Goal: Task Accomplishment & Management: Use online tool/utility

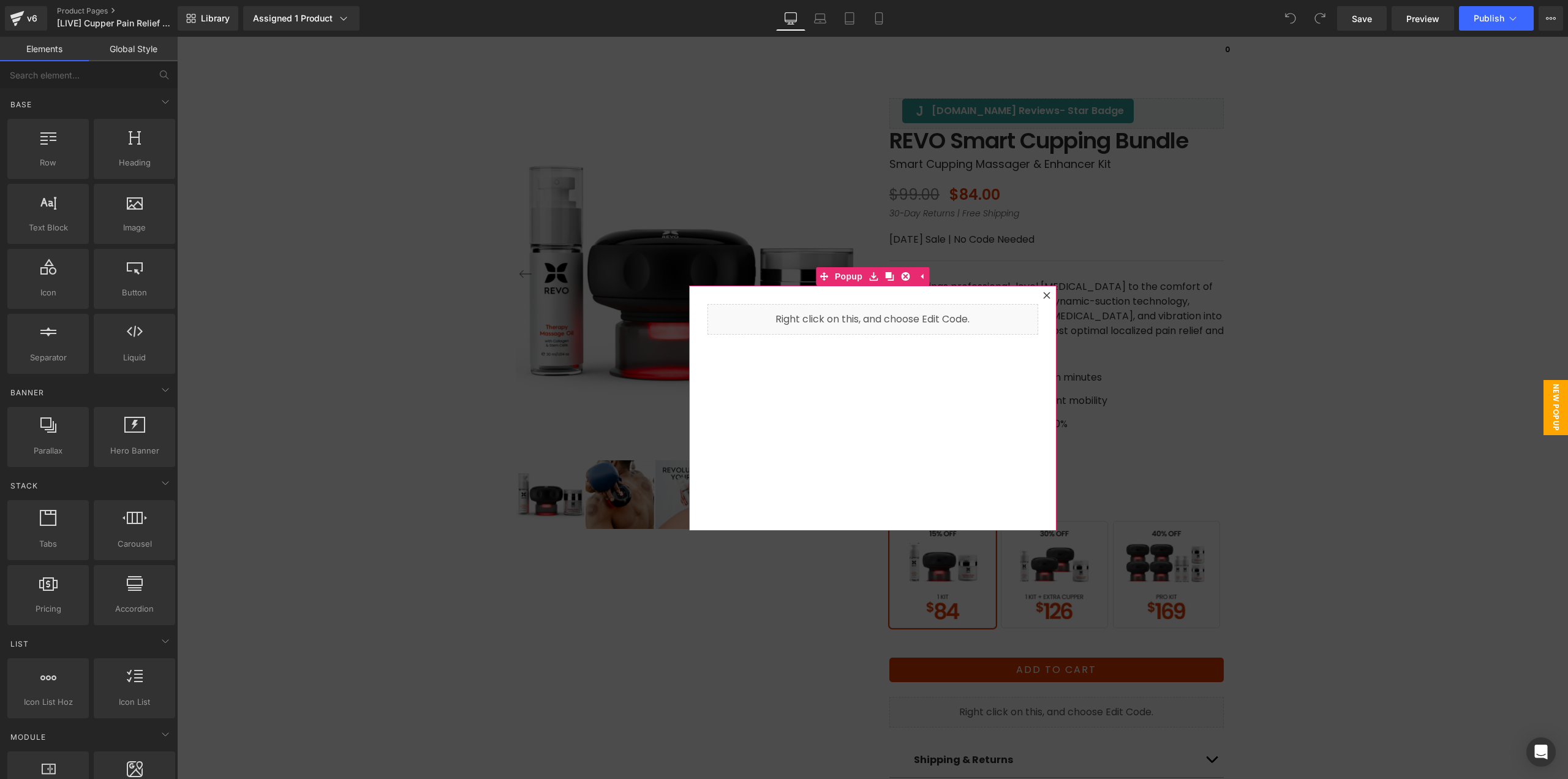
click at [1044, 296] on icon at bounding box center [1047, 295] width 7 height 7
click at [988, 140] on h1 "REVO Smart Cupping Bundle" at bounding box center [1056, 141] width 334 height 25
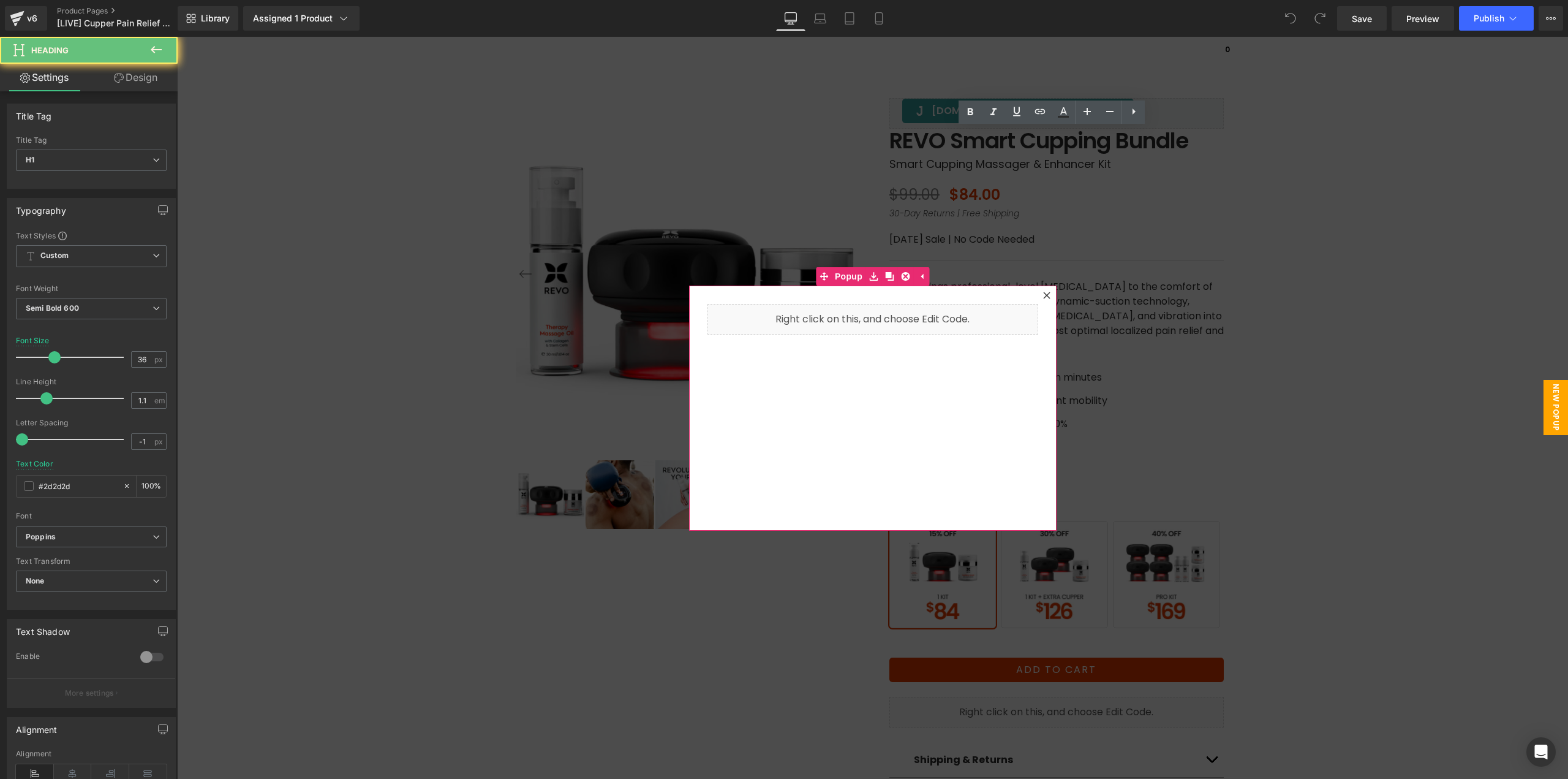
click at [1042, 296] on p "REVO brings professional-level [MEDICAL_DATA] to the comfort of your home. We’v…" at bounding box center [1056, 316] width 334 height 74
click at [1038, 136] on div "REVO Smart Cupping Bundle Heading" at bounding box center [1056, 141] width 334 height 25
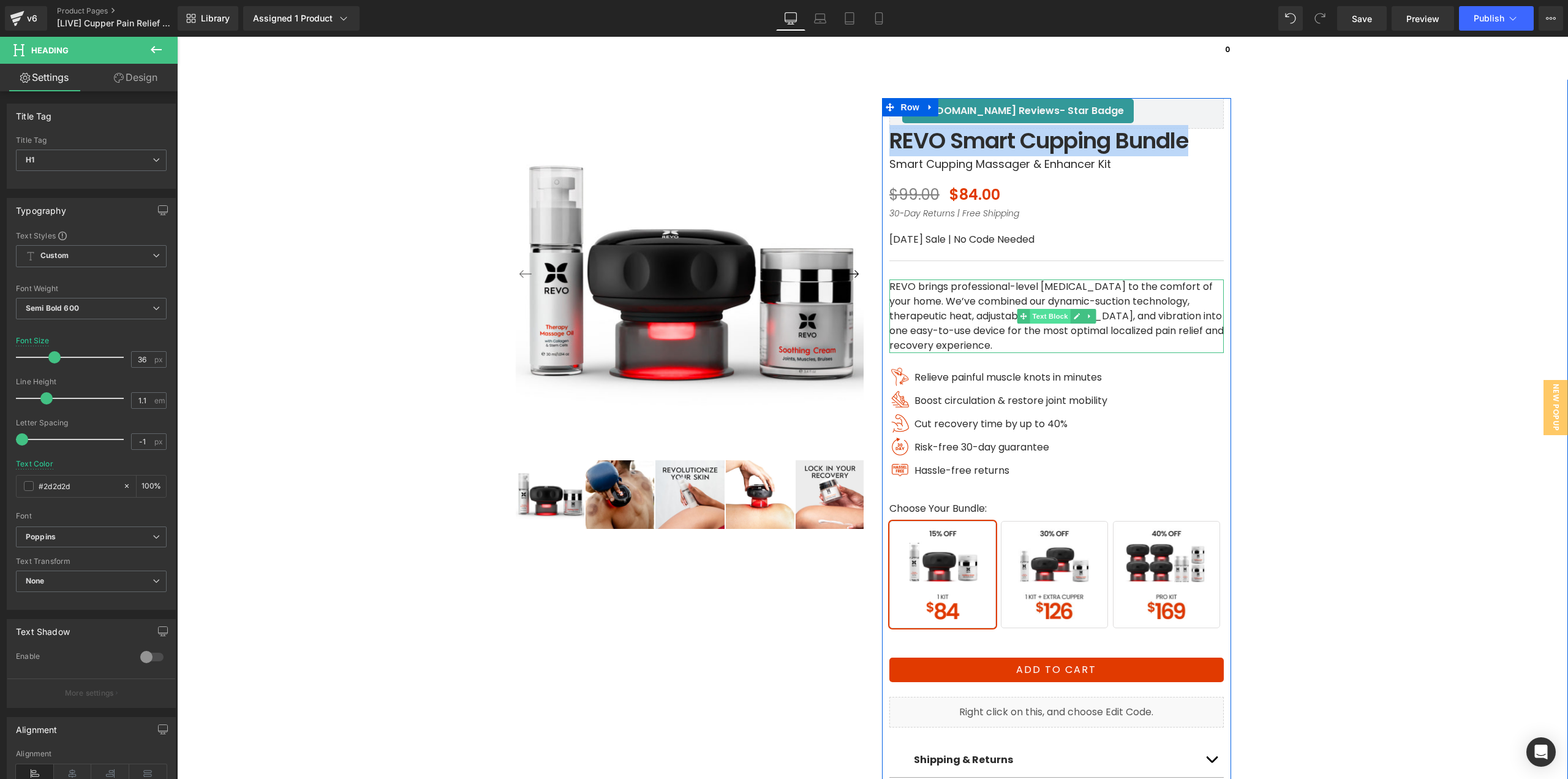
click at [1040, 311] on span "Text Block" at bounding box center [1050, 316] width 41 height 14
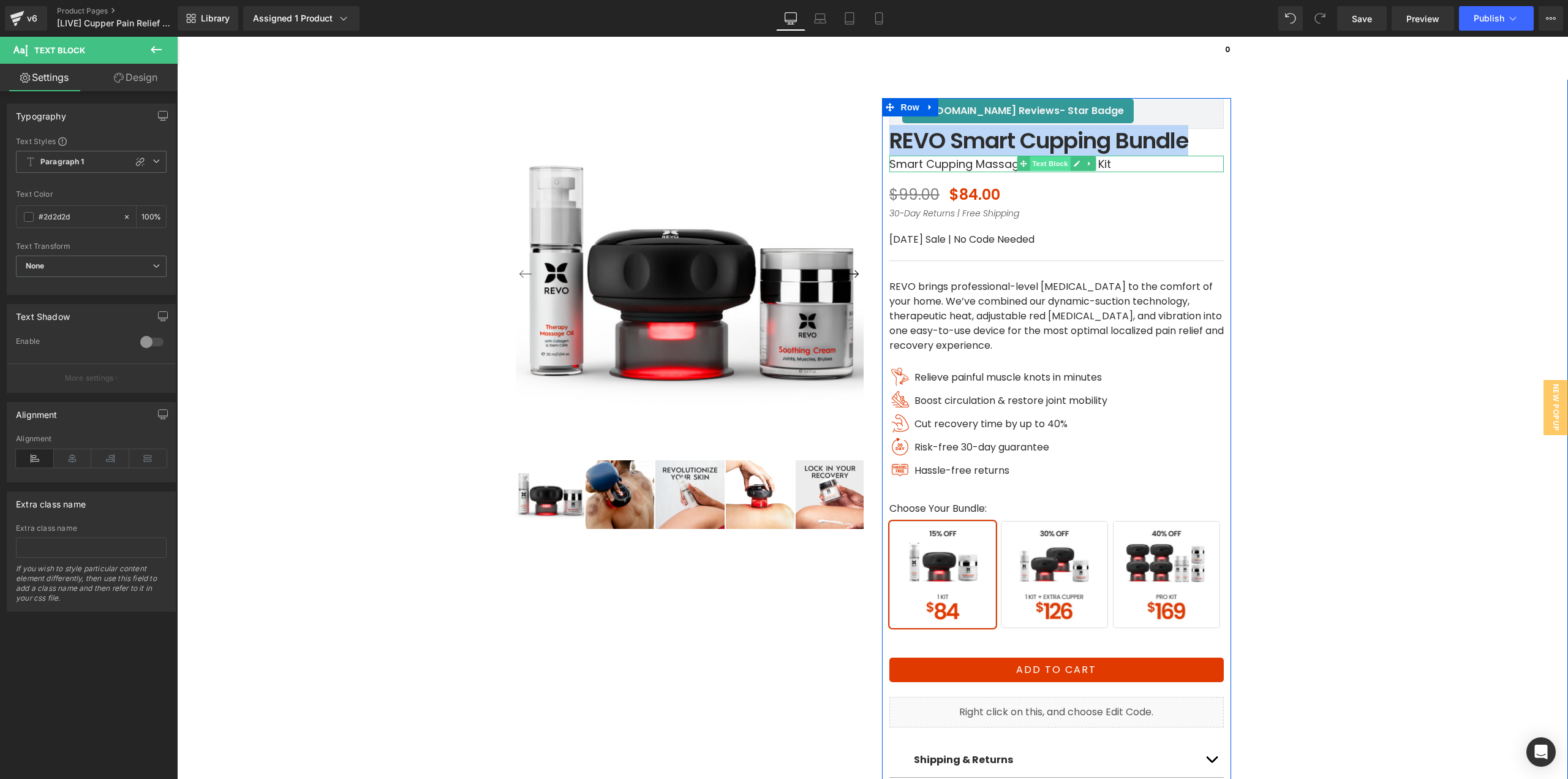
click at [1030, 166] on span "Text Block" at bounding box center [1050, 163] width 41 height 14
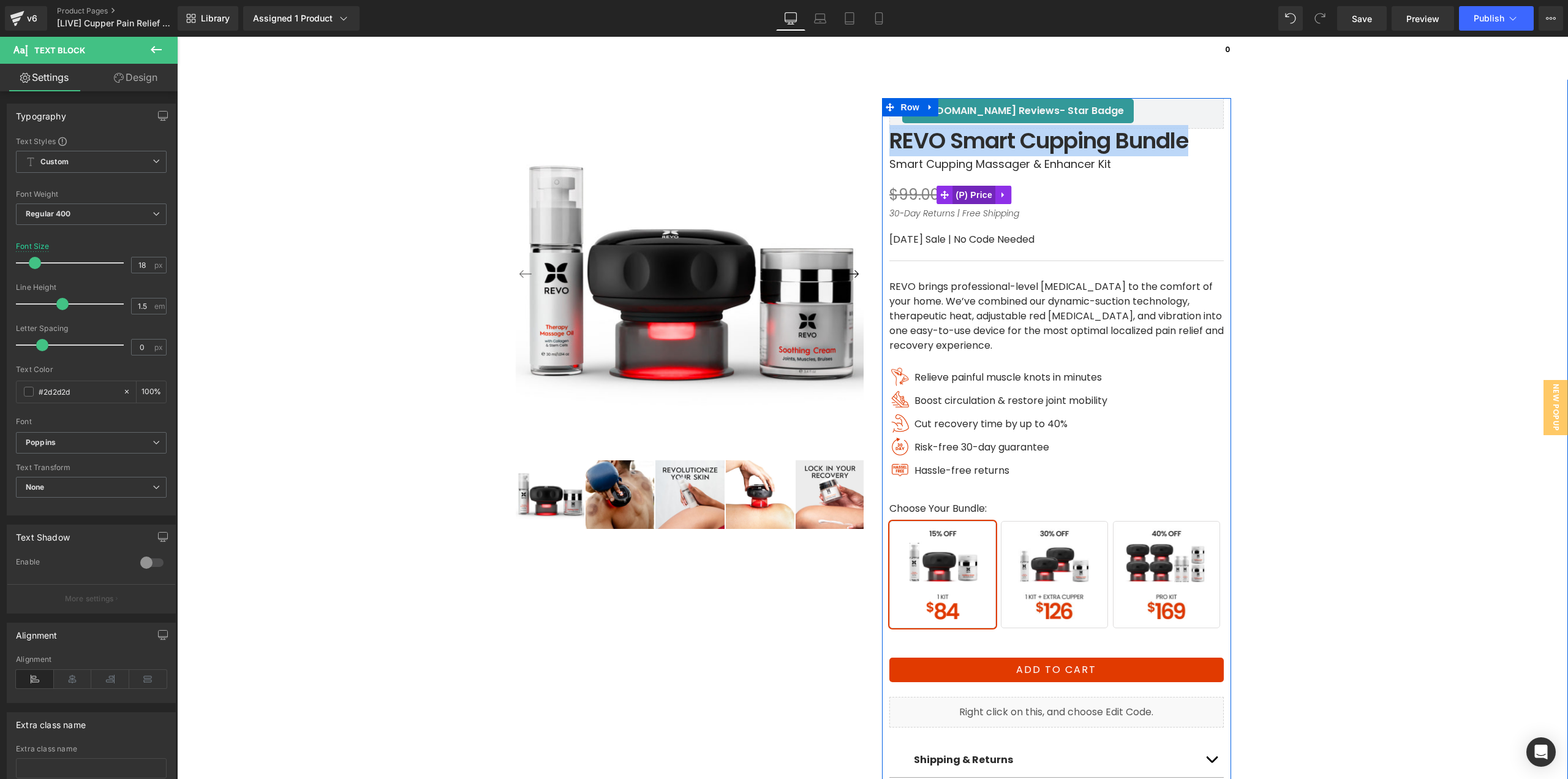
click at [975, 199] on span "(P) Price" at bounding box center [974, 195] width 43 height 19
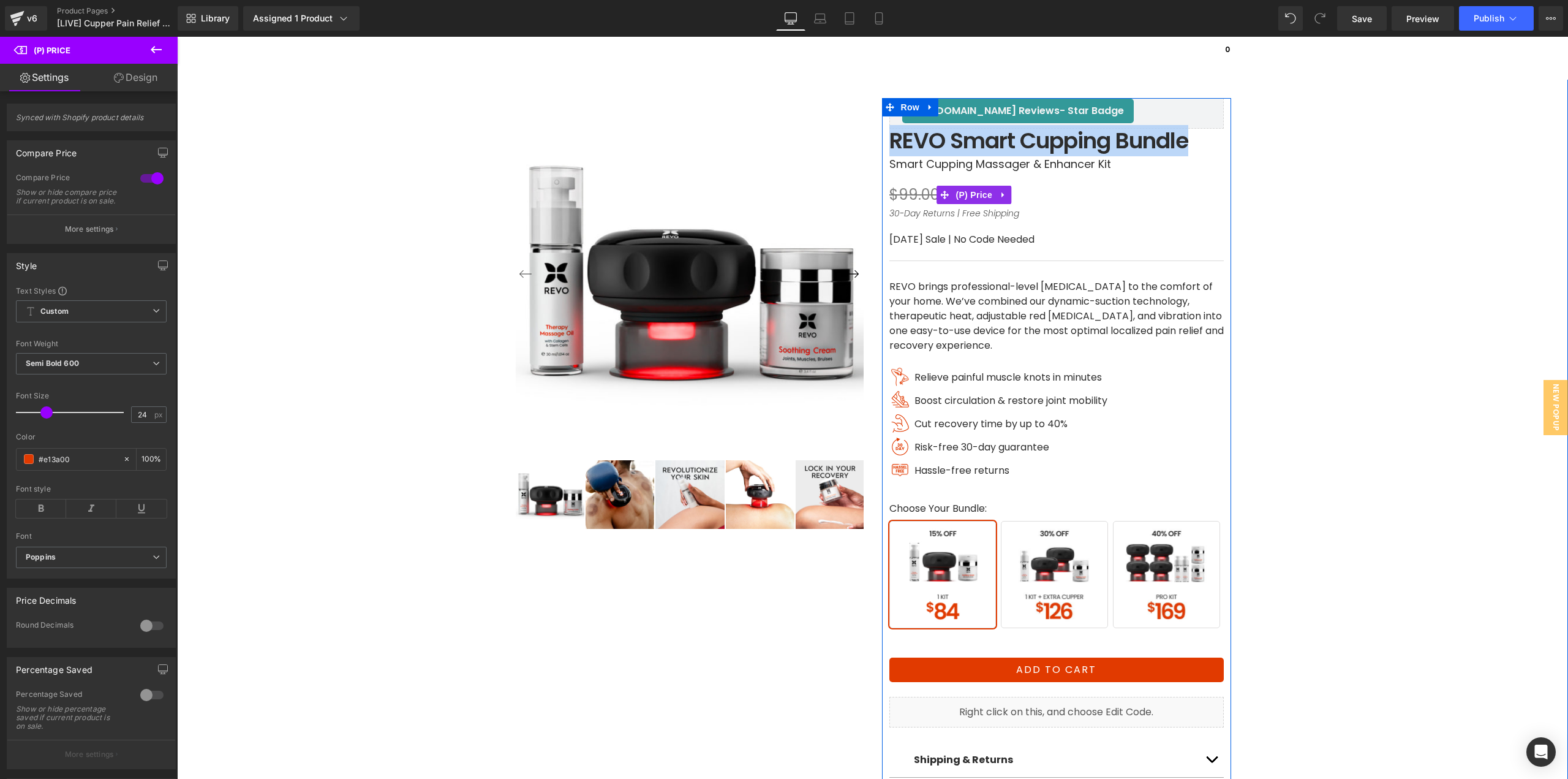
drag, startPoint x: 966, startPoint y: 194, endPoint x: 1151, endPoint y: 279, distance: 203.6
click at [966, 194] on span "(P) Price" at bounding box center [974, 195] width 43 height 19
drag, startPoint x: 914, startPoint y: 195, endPoint x: 906, endPoint y: 195, distance: 8.0
click at [914, 195] on span "$99.00" at bounding box center [914, 194] width 50 height 20
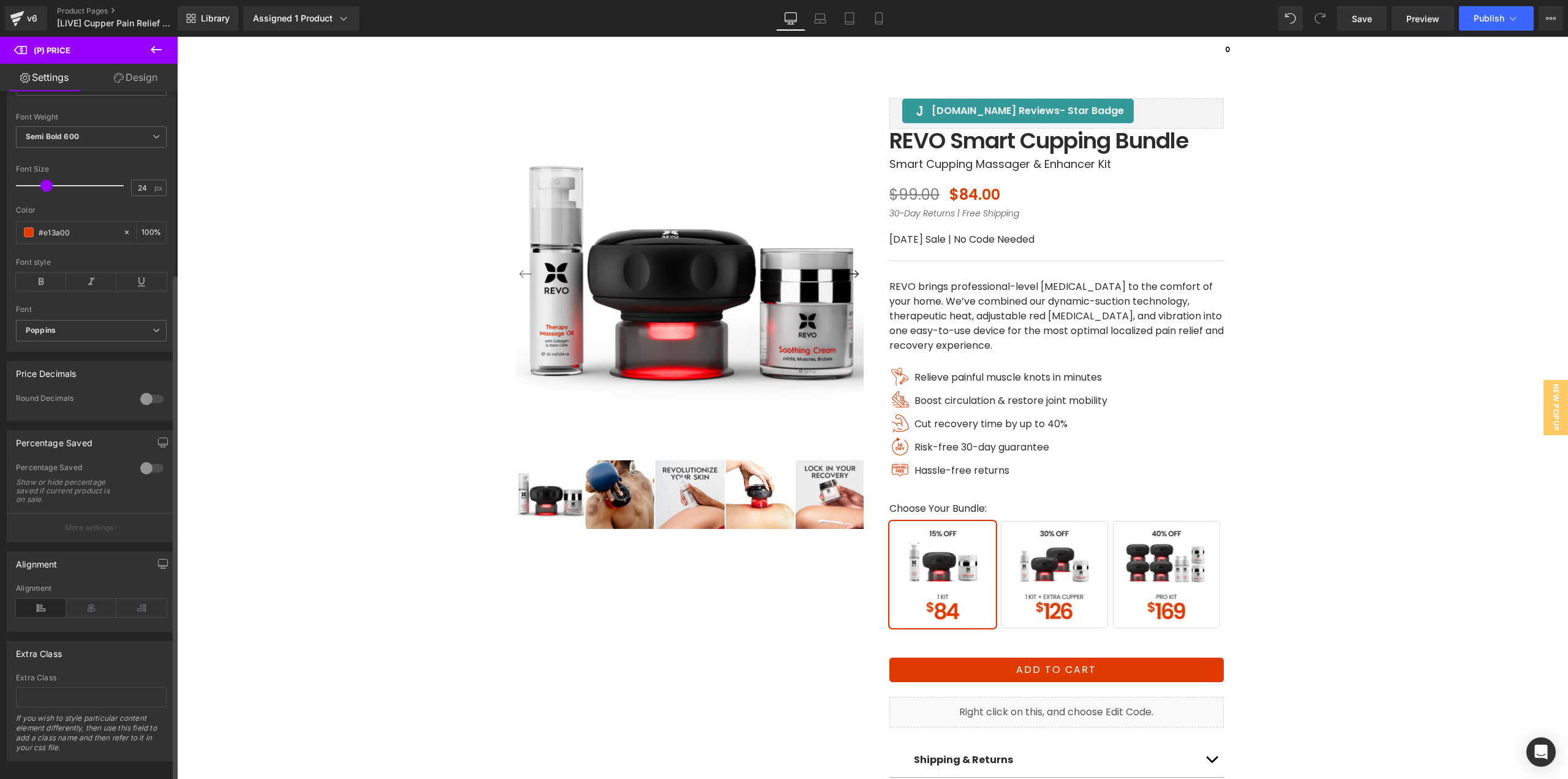
scroll to position [252, 0]
click at [92, 518] on button "More settings" at bounding box center [92, 520] width 168 height 29
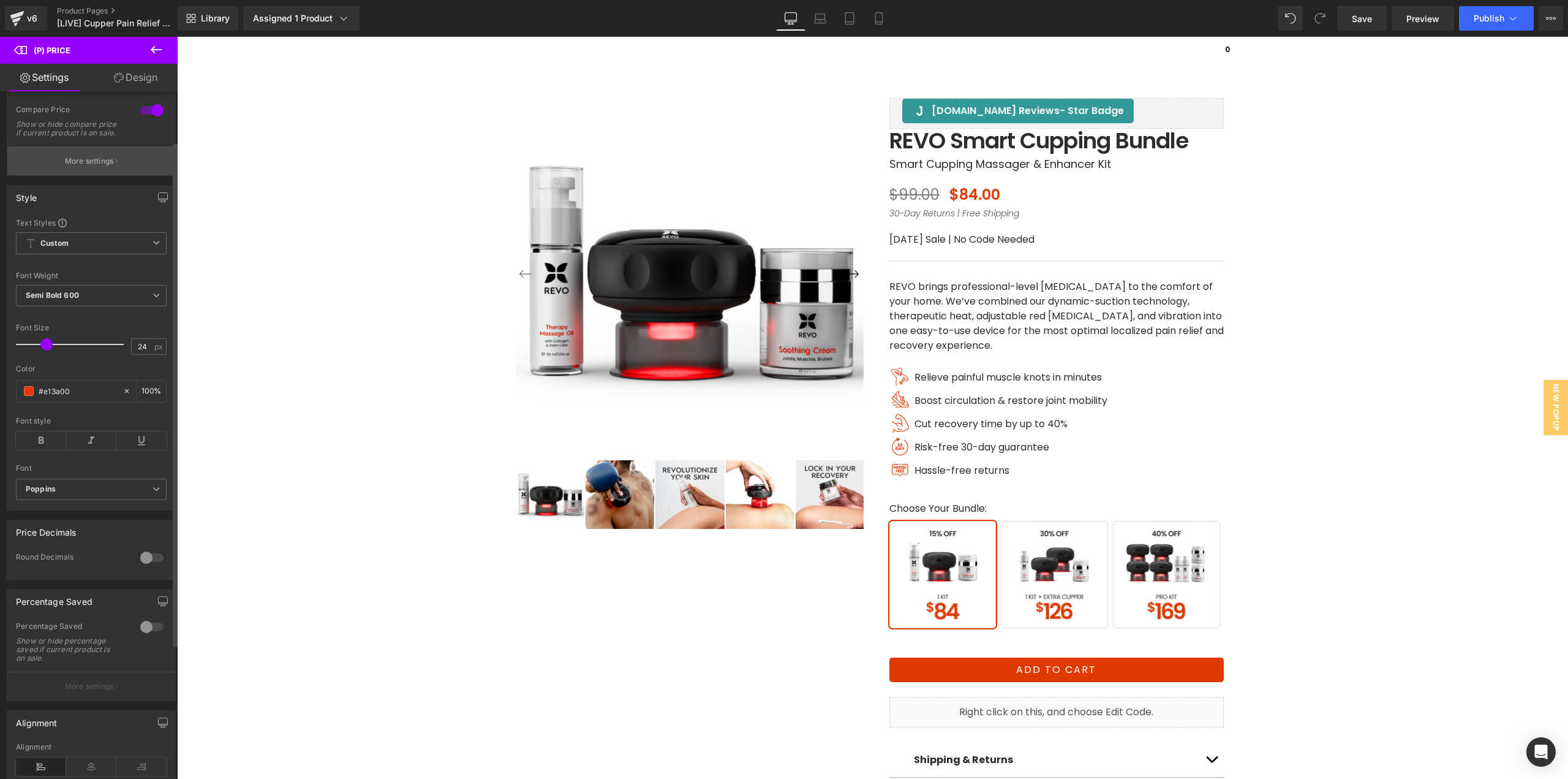
click at [104, 175] on button "More settings" at bounding box center [92, 161] width 168 height 29
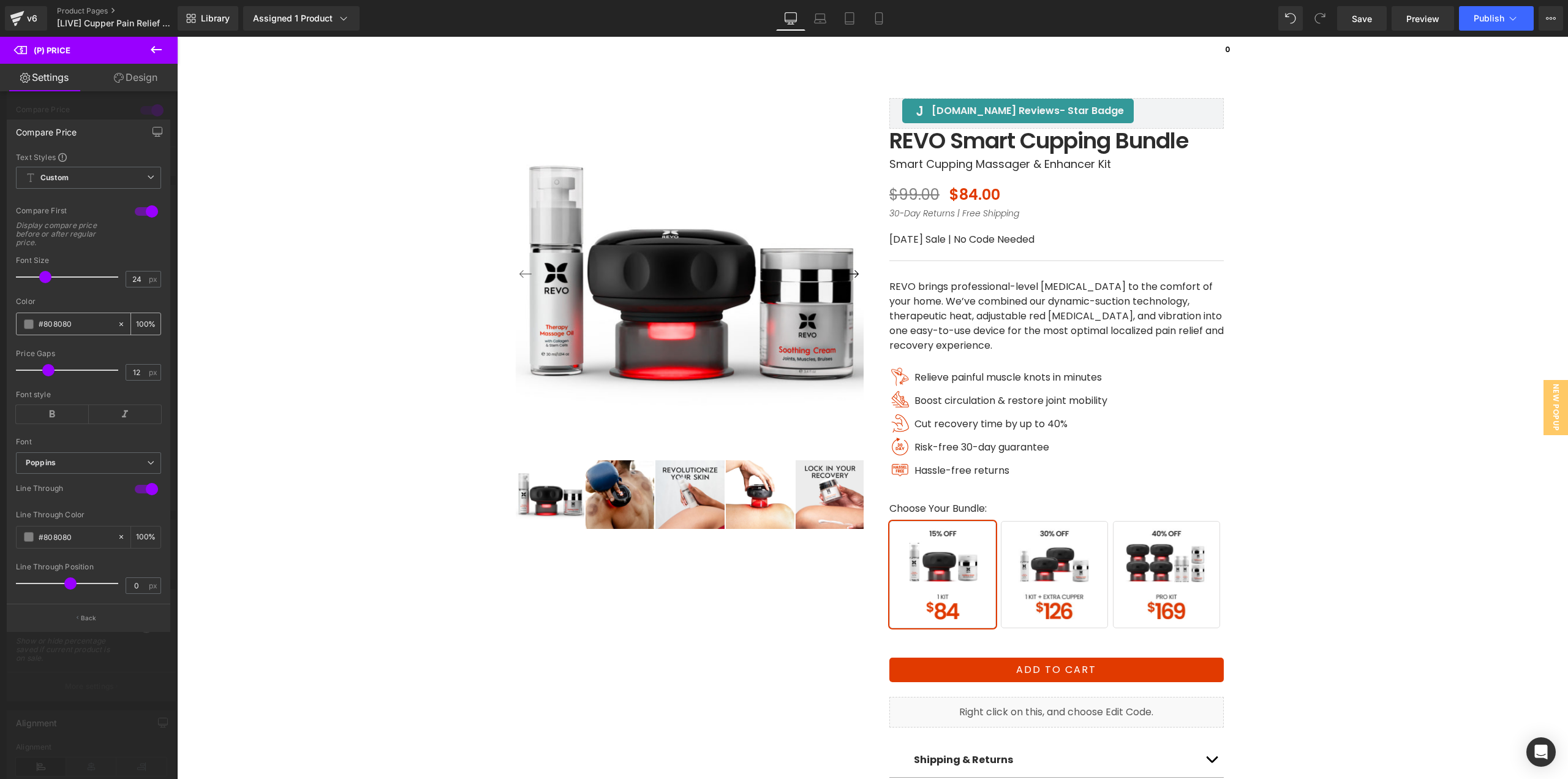
click at [81, 317] on input "#808080" at bounding box center [75, 324] width 73 height 14
click at [1026, 164] on div at bounding box center [873, 407] width 1392 height 742
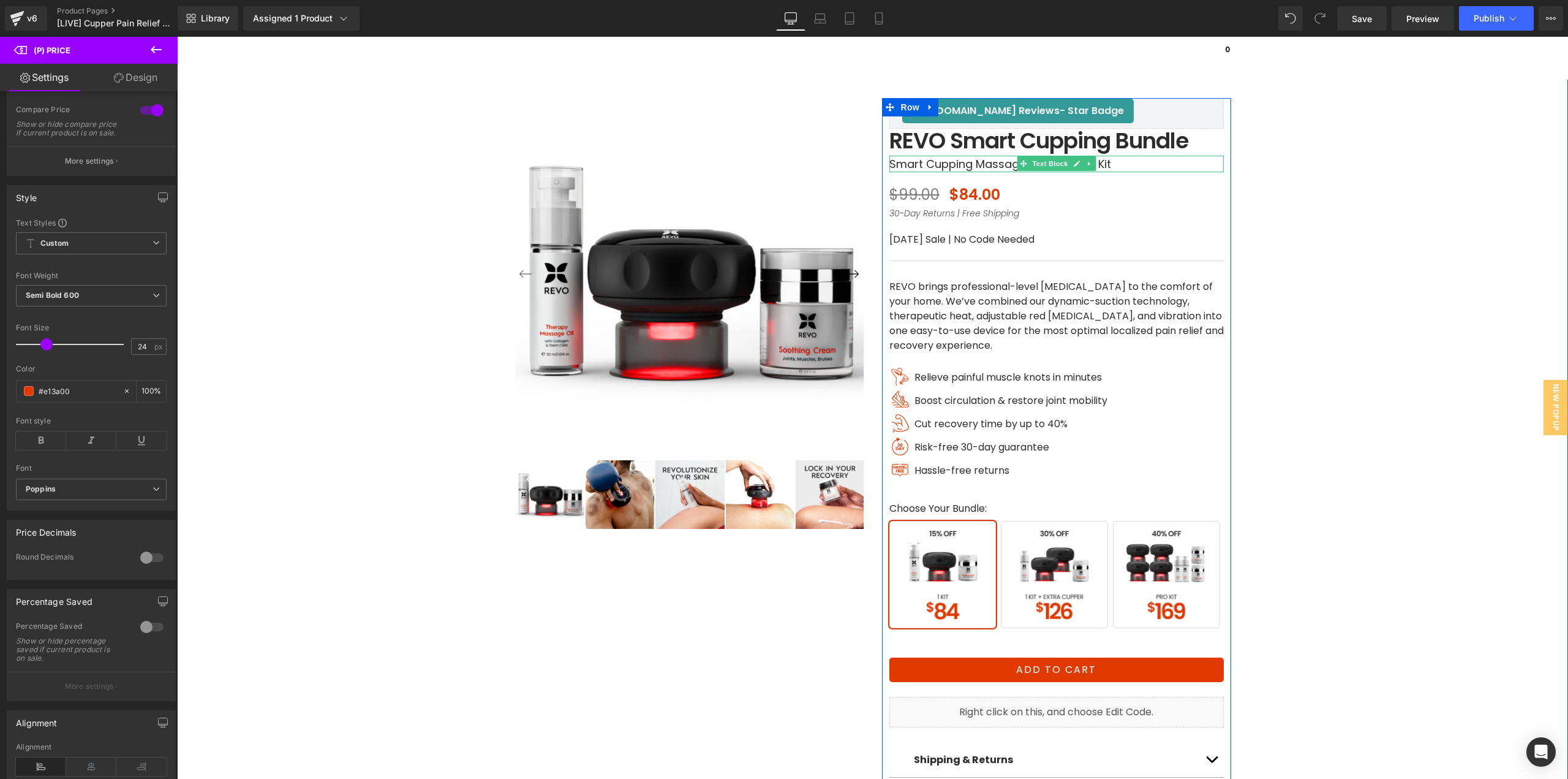
click at [1114, 164] on p "Smart Cupping Massager & Enhancer Kit" at bounding box center [1056, 163] width 334 height 16
click at [1107, 166] on p "Smart Cupping Massager & Enhancer Kit" at bounding box center [1056, 163] width 334 height 16
click at [1134, 166] on p "Smart Cupping Massager & Enhancer Kit" at bounding box center [1056, 163] width 334 height 16
click at [1125, 166] on p "Smart Cupping Massager & Enhancer Kit" at bounding box center [1056, 163] width 334 height 16
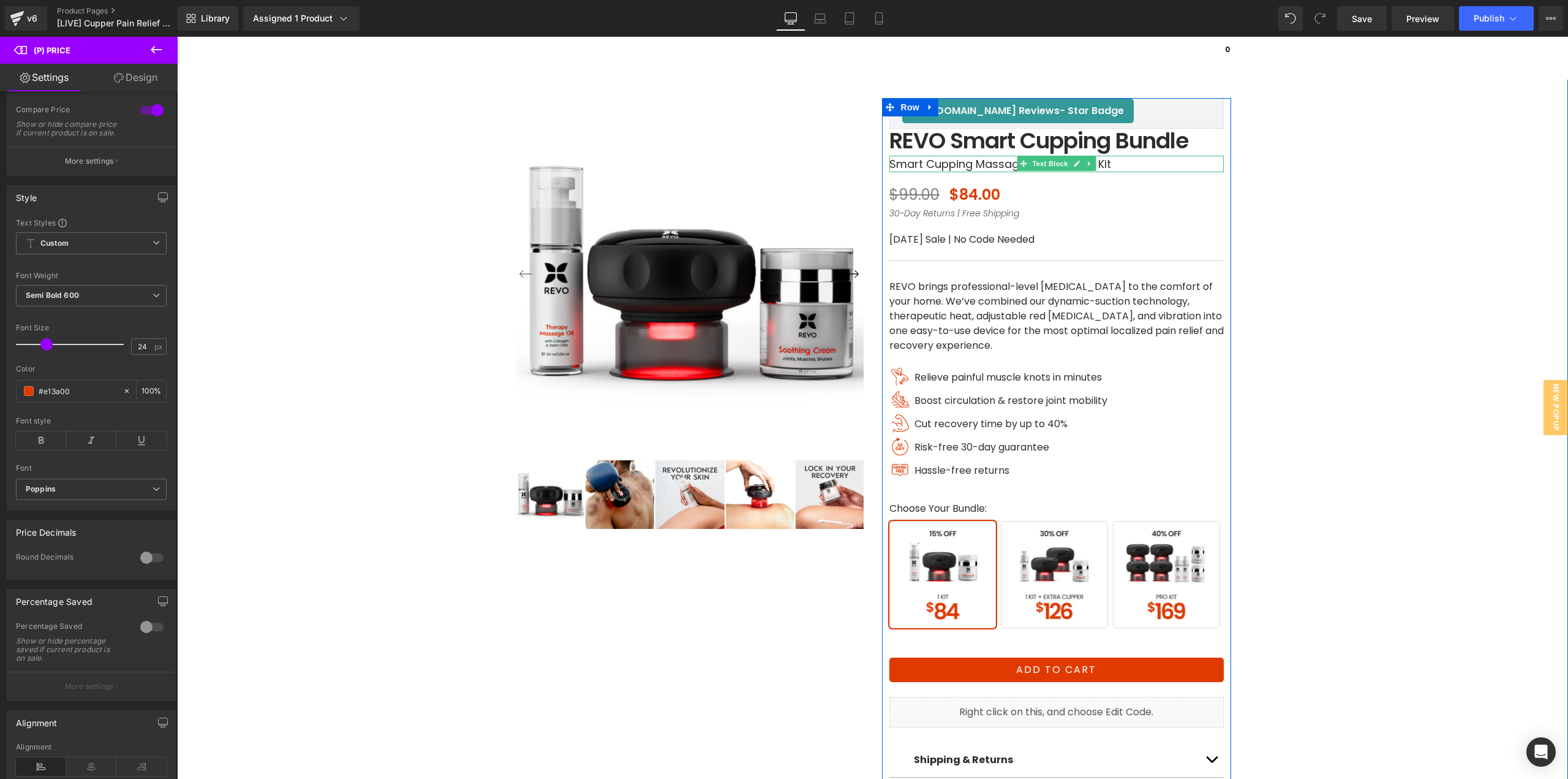
click at [873, 164] on div "[DOMAIN_NAME] Reviews - Star Badge [DOMAIN_NAME] Reviews [DOMAIN_NAME] Reviews …" at bounding box center [1056, 438] width 367 height 805
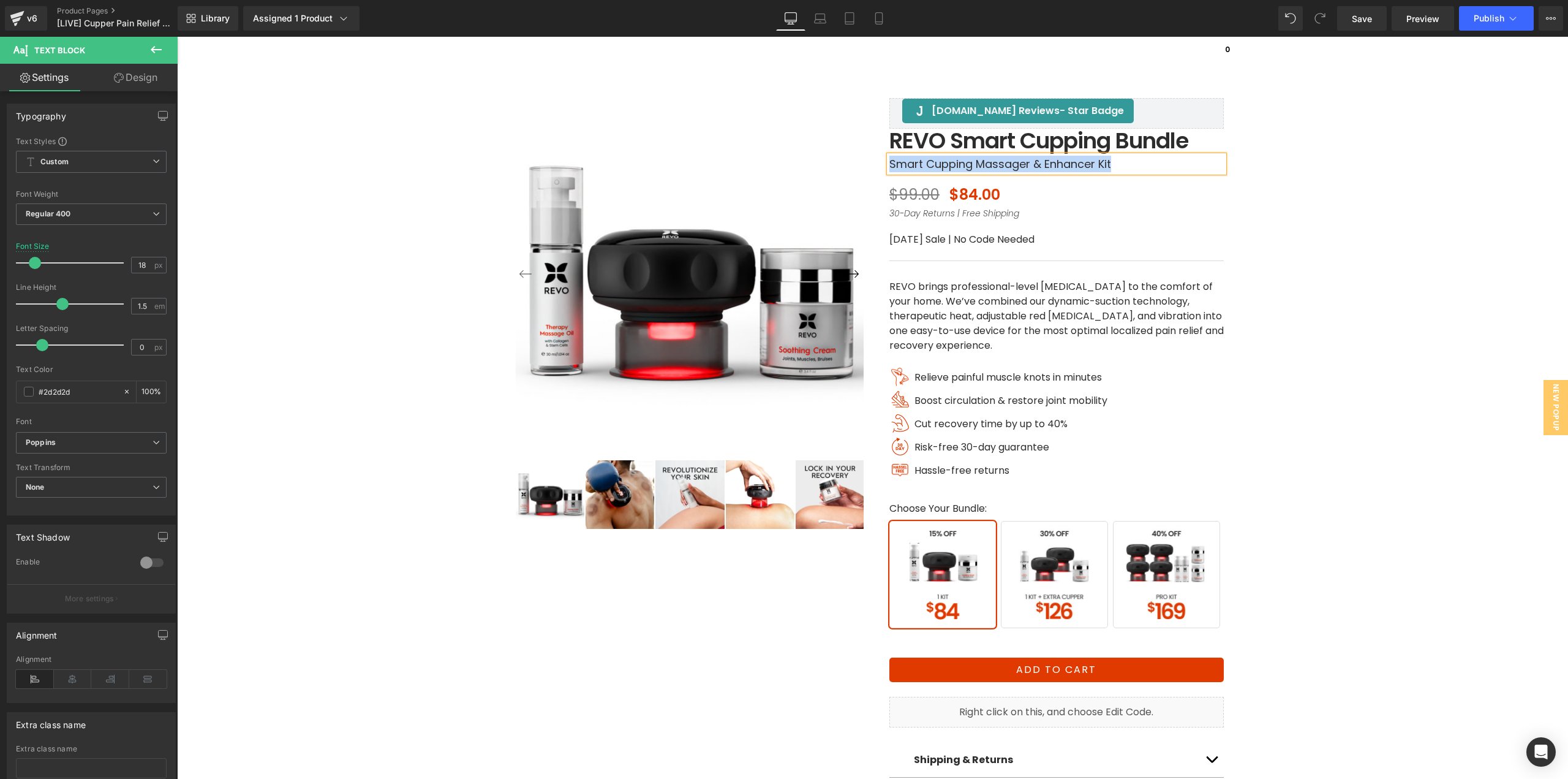
click at [1028, 144] on span at bounding box center [1027, 140] width 13 height 14
click at [1029, 140] on span at bounding box center [1027, 140] width 13 height 14
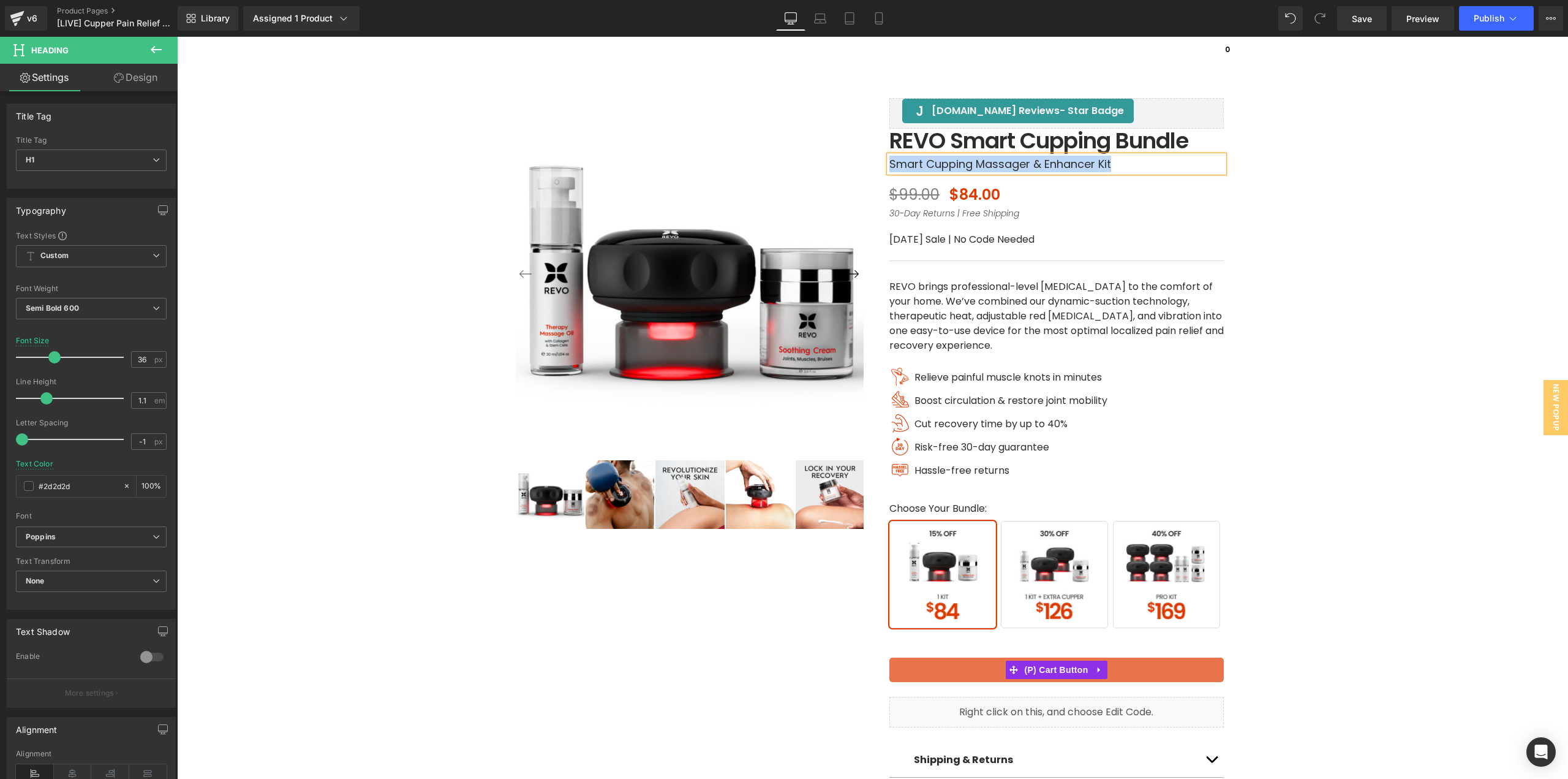
click at [1129, 672] on button "ADD TO CART" at bounding box center [1056, 670] width 334 height 25
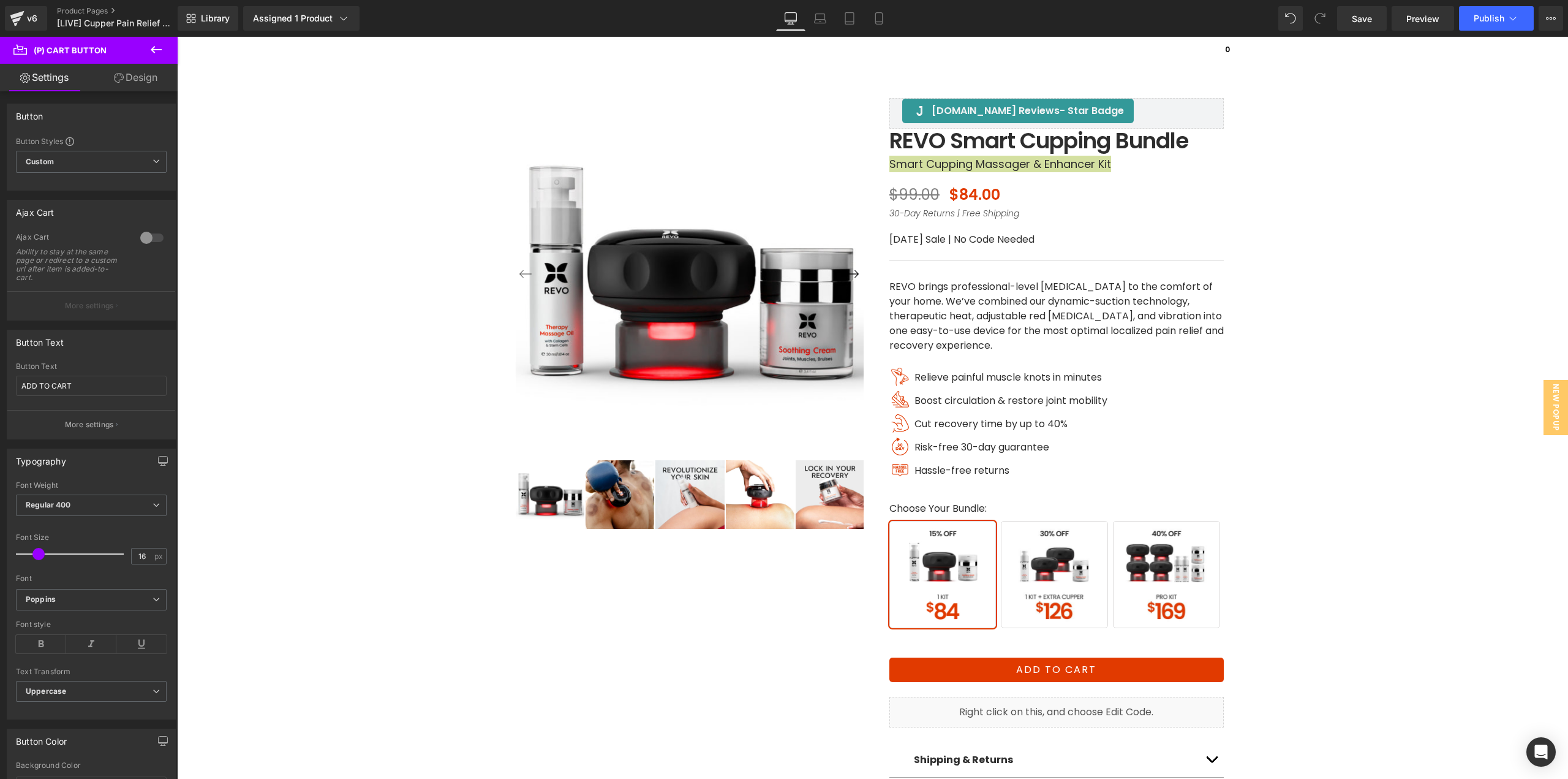
drag, startPoint x: 147, startPoint y: 76, endPoint x: 130, endPoint y: 81, distance: 17.7
click at [147, 76] on link "Design" at bounding box center [136, 77] width 89 height 27
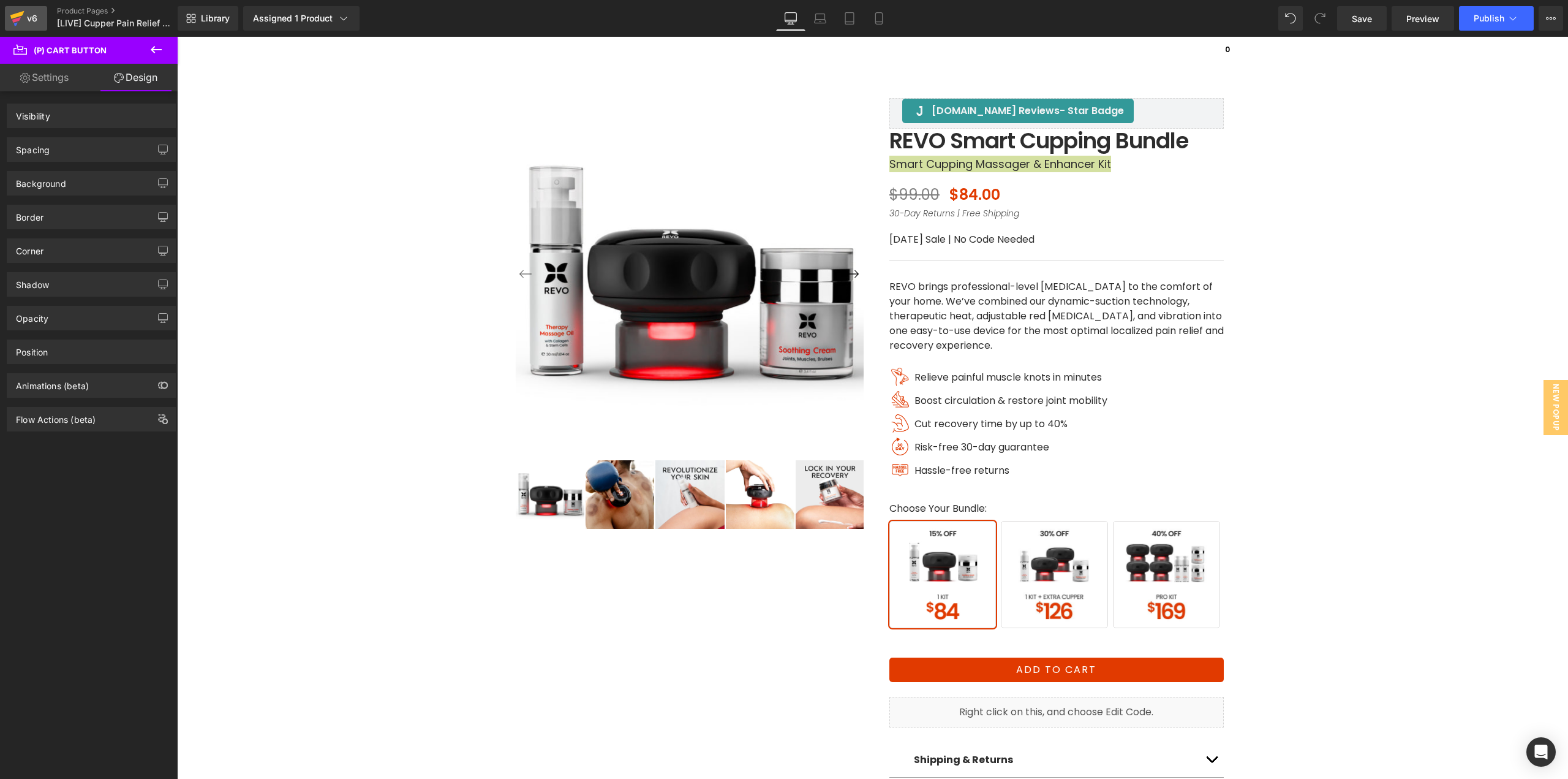
click at [64, 146] on div "Spacing" at bounding box center [92, 149] width 168 height 23
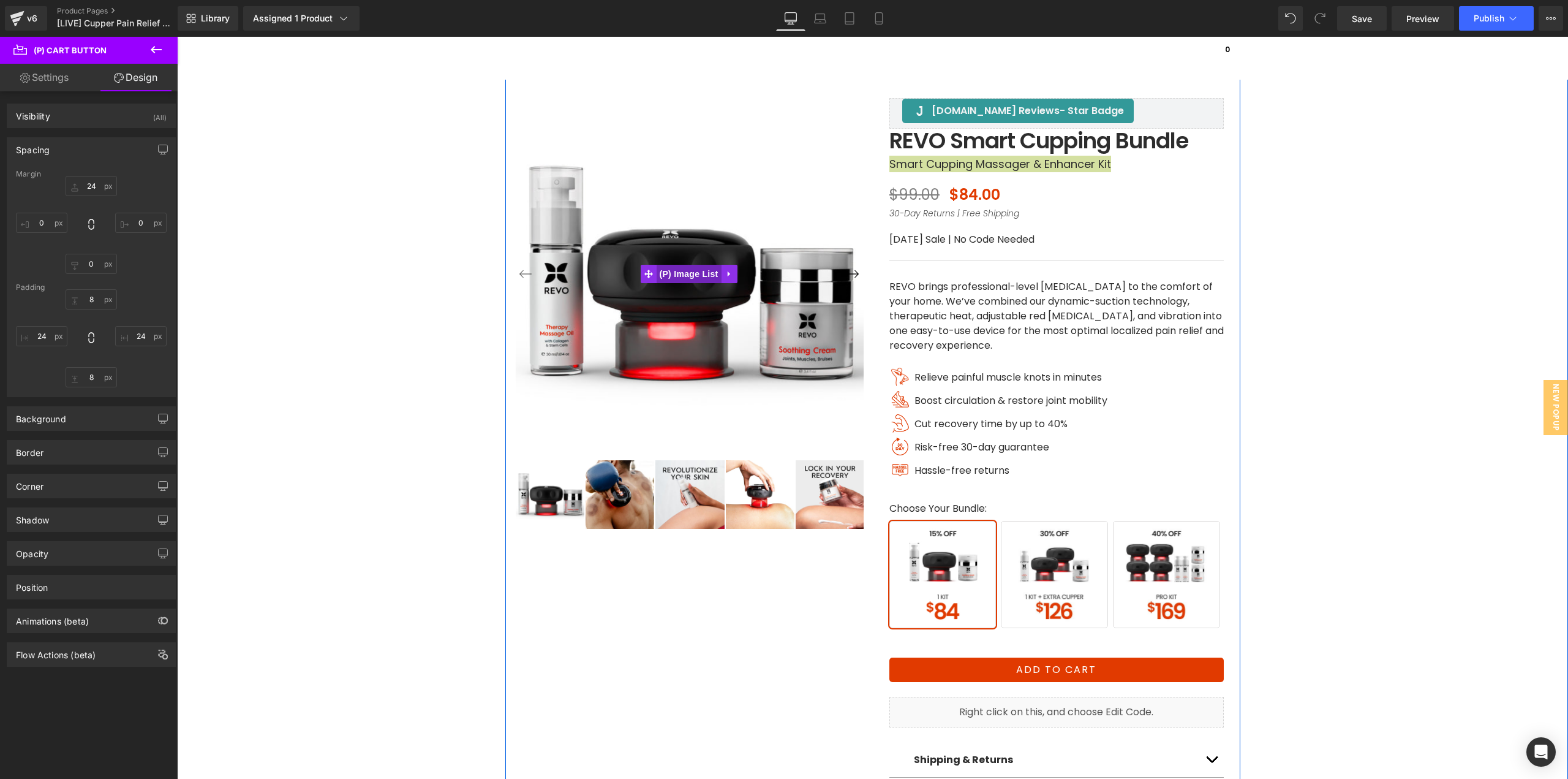
click at [687, 271] on span "(P) Image List" at bounding box center [689, 274] width 65 height 19
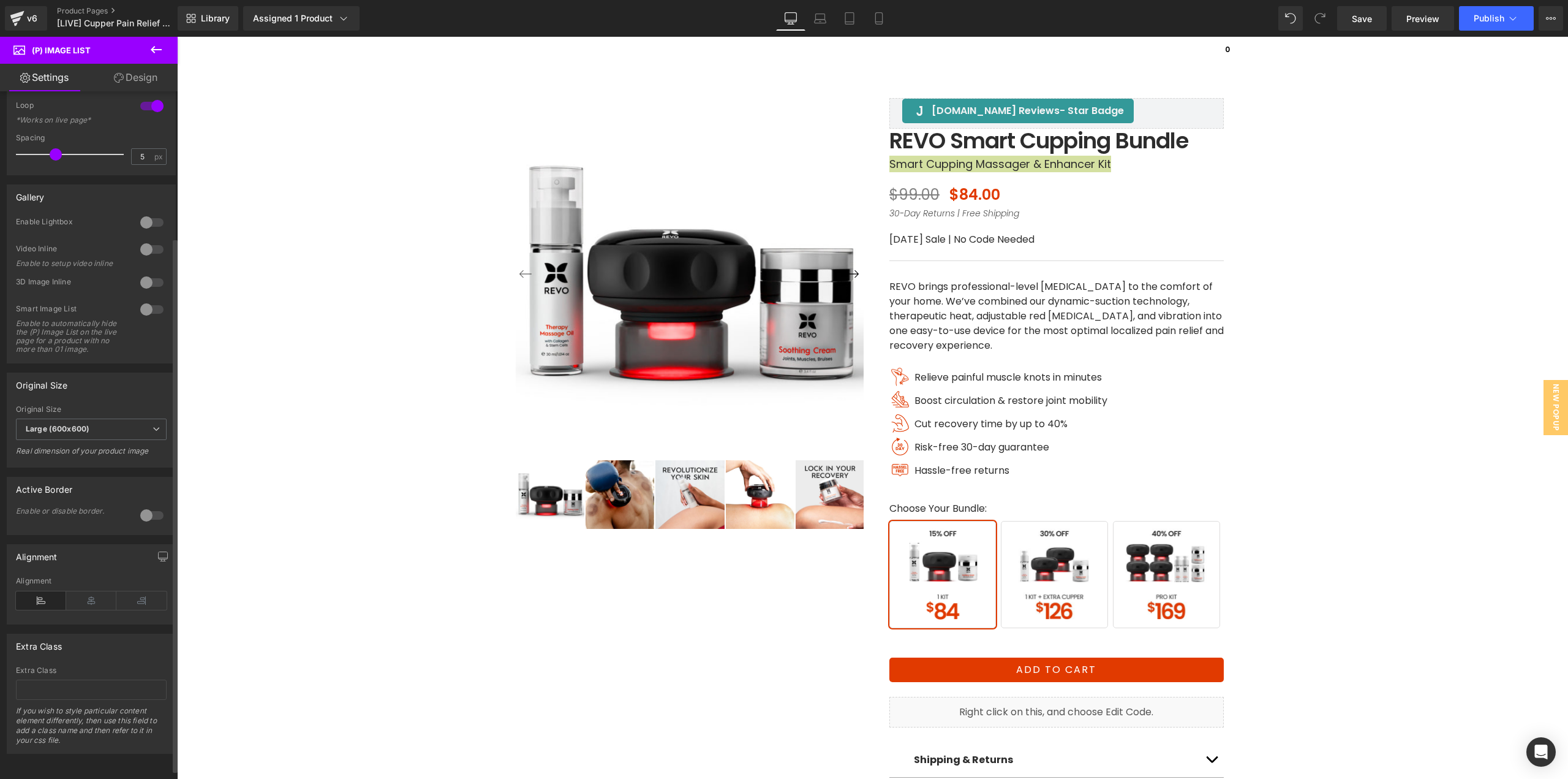
scroll to position [200, 0]
click at [1335, 216] on div "‹ ›" at bounding box center [872, 438] width 1379 height 805
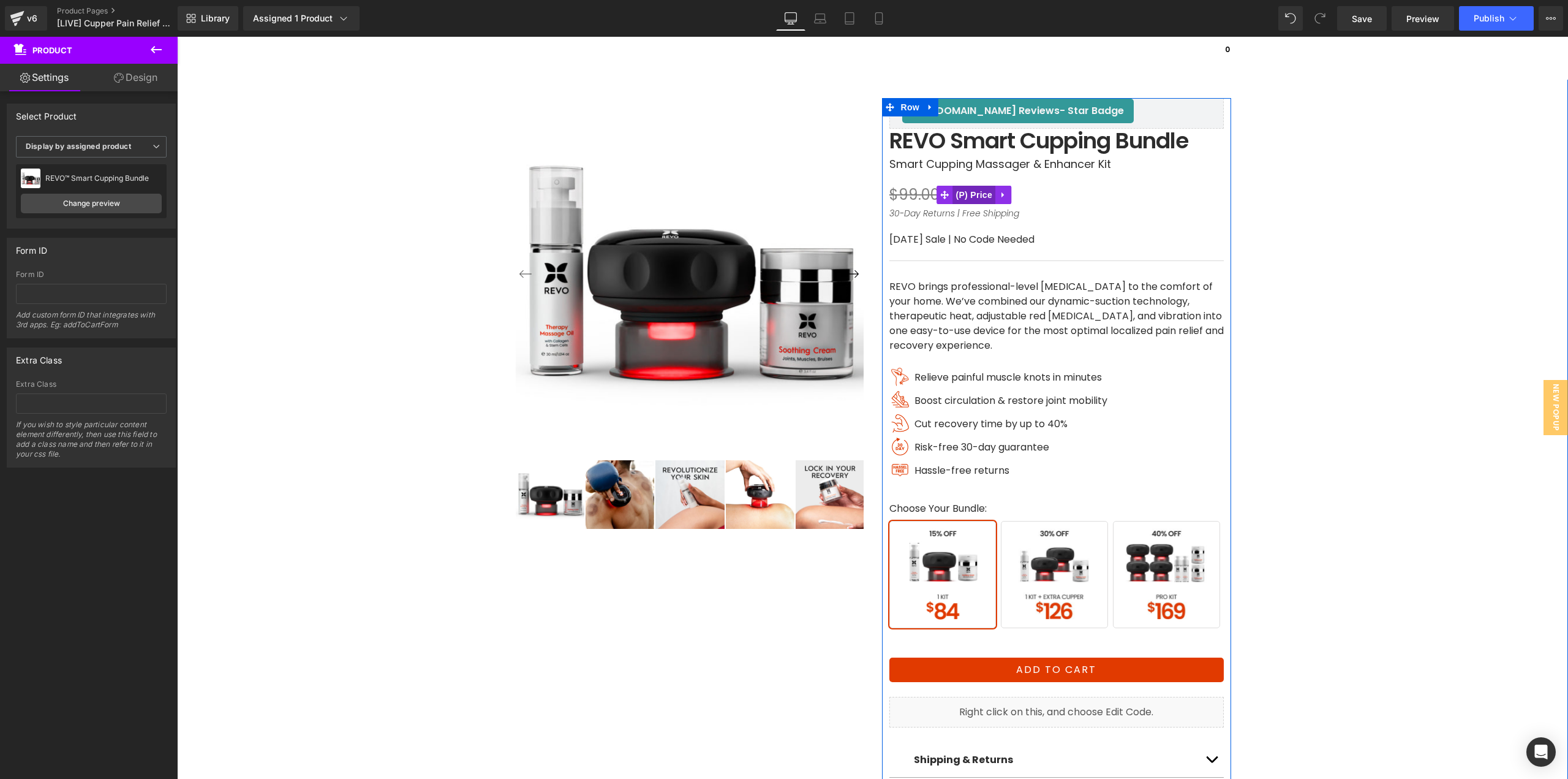
click at [968, 198] on span "(P) Price" at bounding box center [974, 195] width 43 height 19
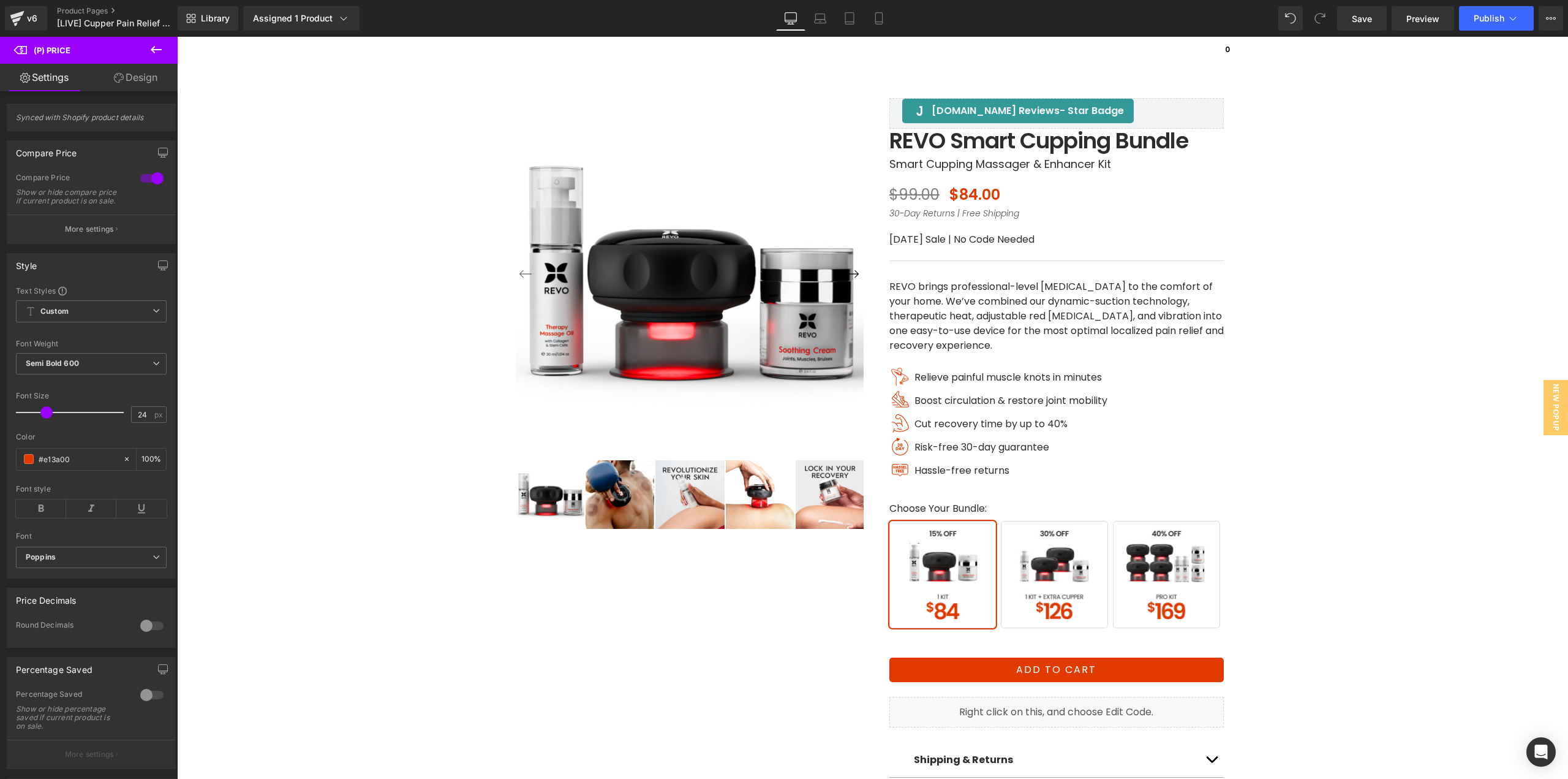
click at [136, 71] on link "Design" at bounding box center [136, 77] width 89 height 27
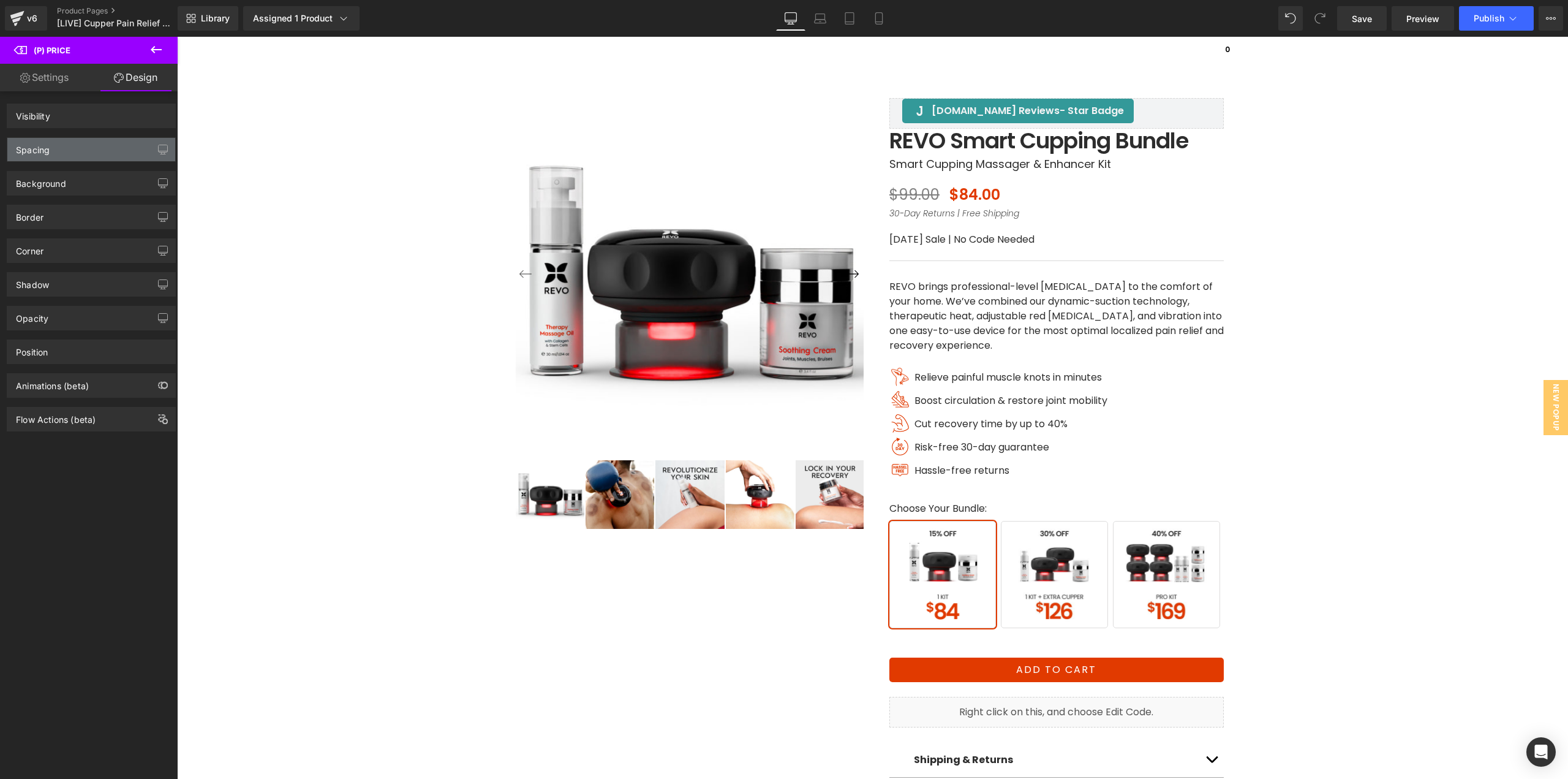
click at [49, 152] on div "Spacing" at bounding box center [33, 146] width 34 height 17
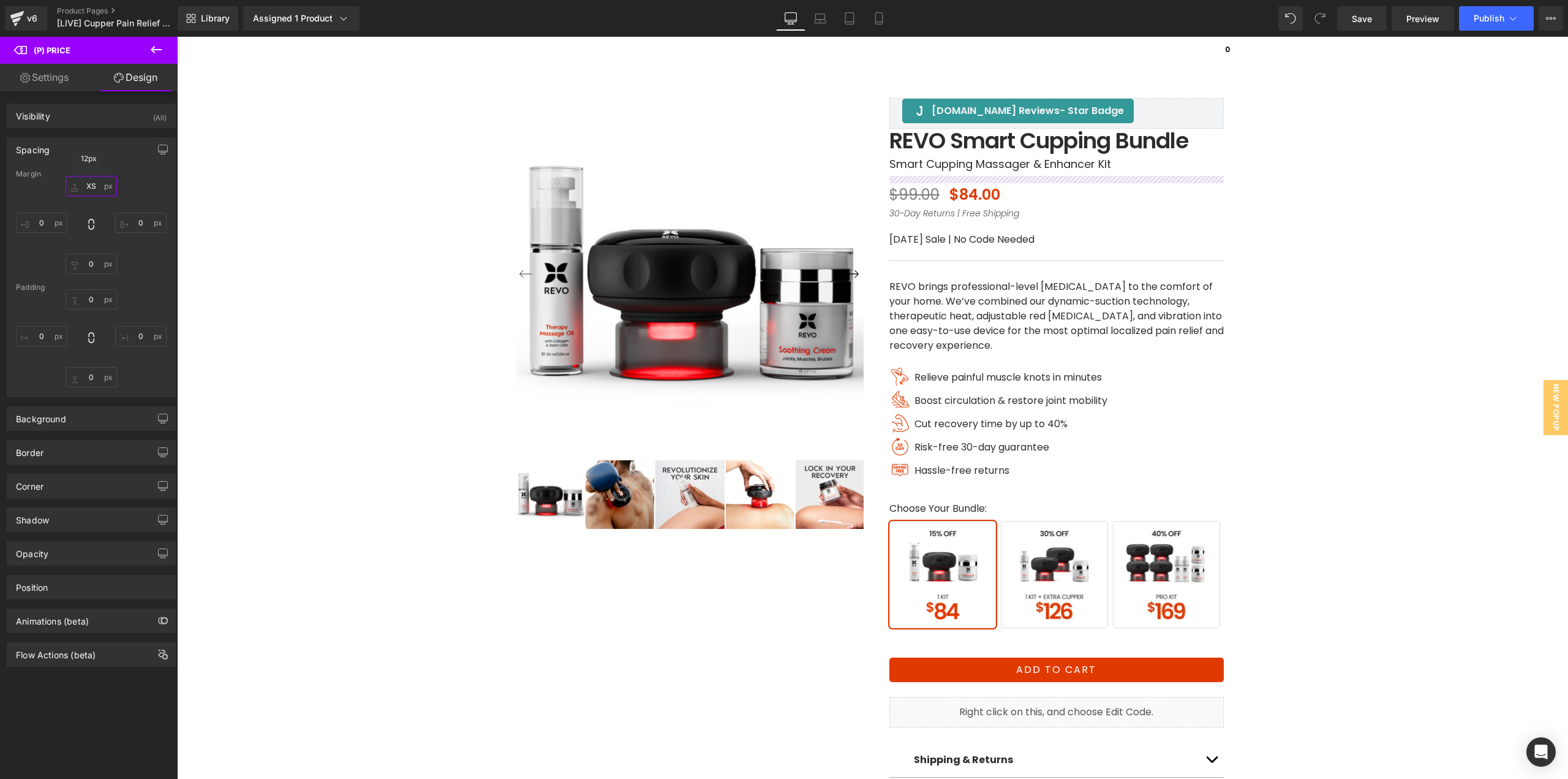
click at [96, 192] on input "XS" at bounding box center [91, 186] width 52 height 20
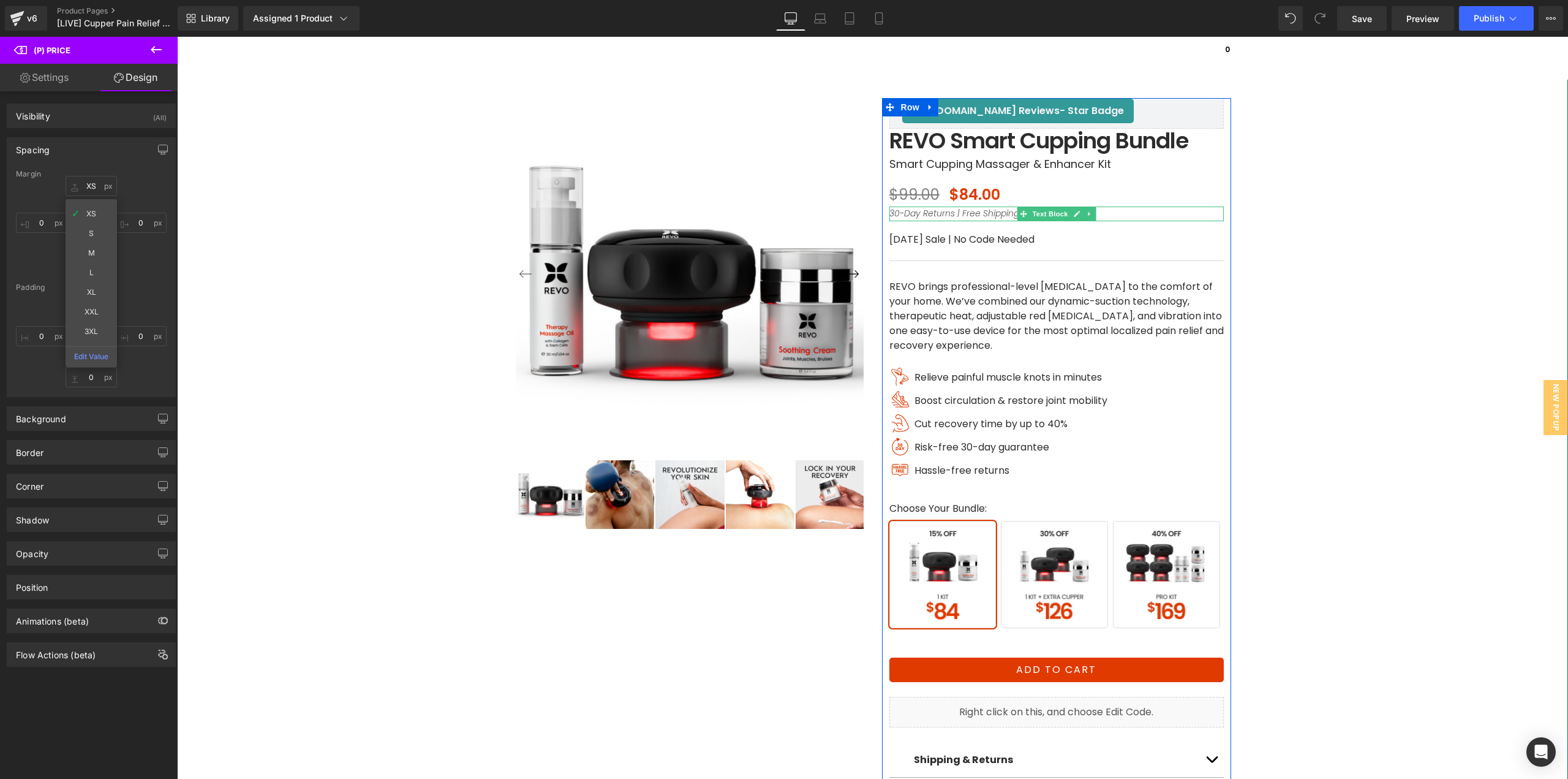
click at [1002, 211] on div "30-Day Returns | Free Shipping Text Block" at bounding box center [1056, 213] width 334 height 14
click at [1000, 215] on icon "30-Day Returns | Free Shipping" at bounding box center [954, 213] width 130 height 12
click at [1008, 215] on icon "30-Day Returns | Free Shipping" at bounding box center [954, 213] width 130 height 12
click at [1010, 213] on icon "30-Day Returns | Free Shipping" at bounding box center [954, 213] width 130 height 12
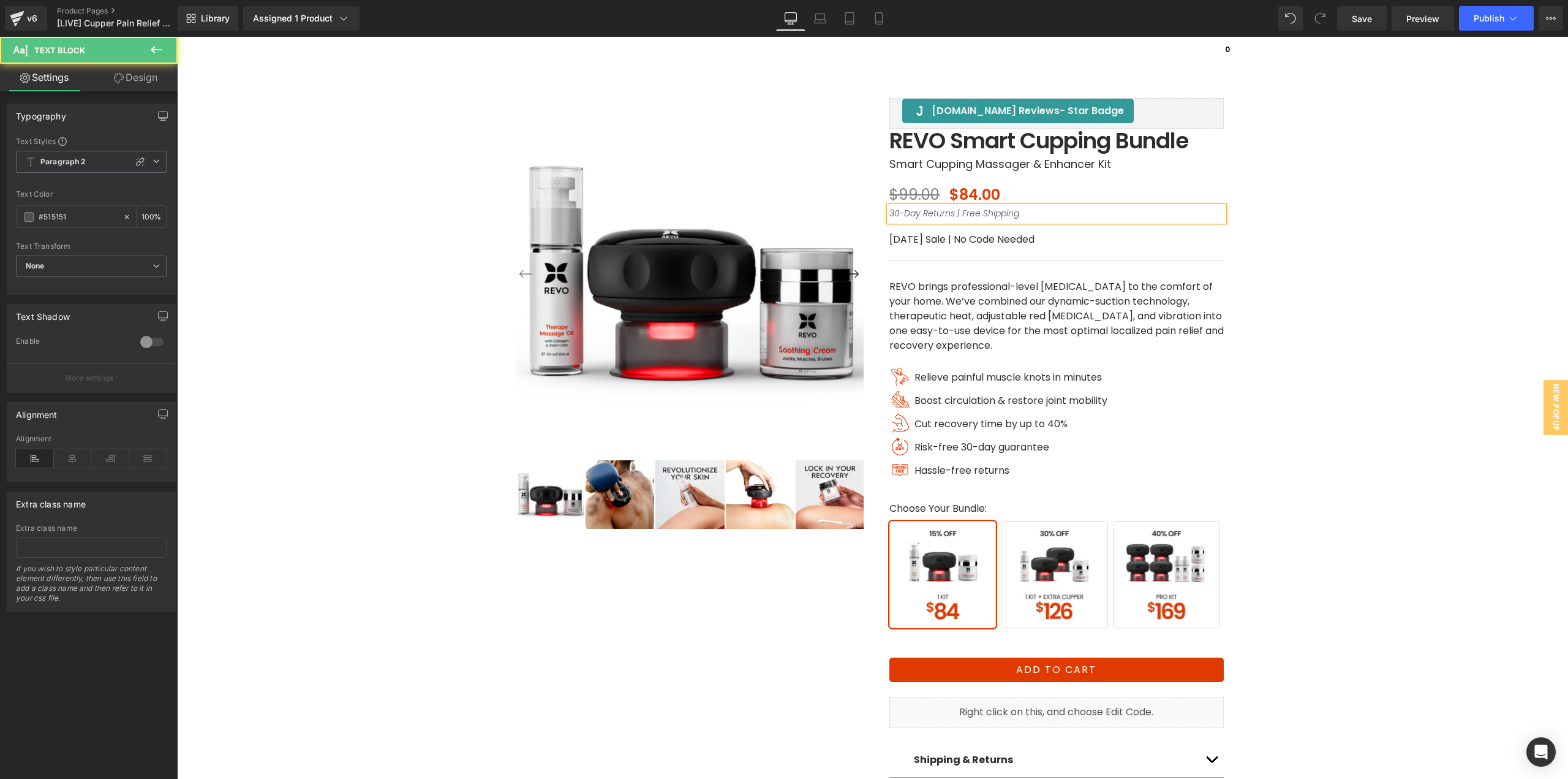
drag, startPoint x: 1020, startPoint y: 211, endPoint x: 543, endPoint y: 36, distance: 508.1
click at [1020, 211] on div "30-Day Returns | Free Shipping" at bounding box center [1056, 213] width 334 height 14
copy icon "30-Day Returns | Free Shipping"
click at [133, 157] on div at bounding box center [140, 161] width 14 height 14
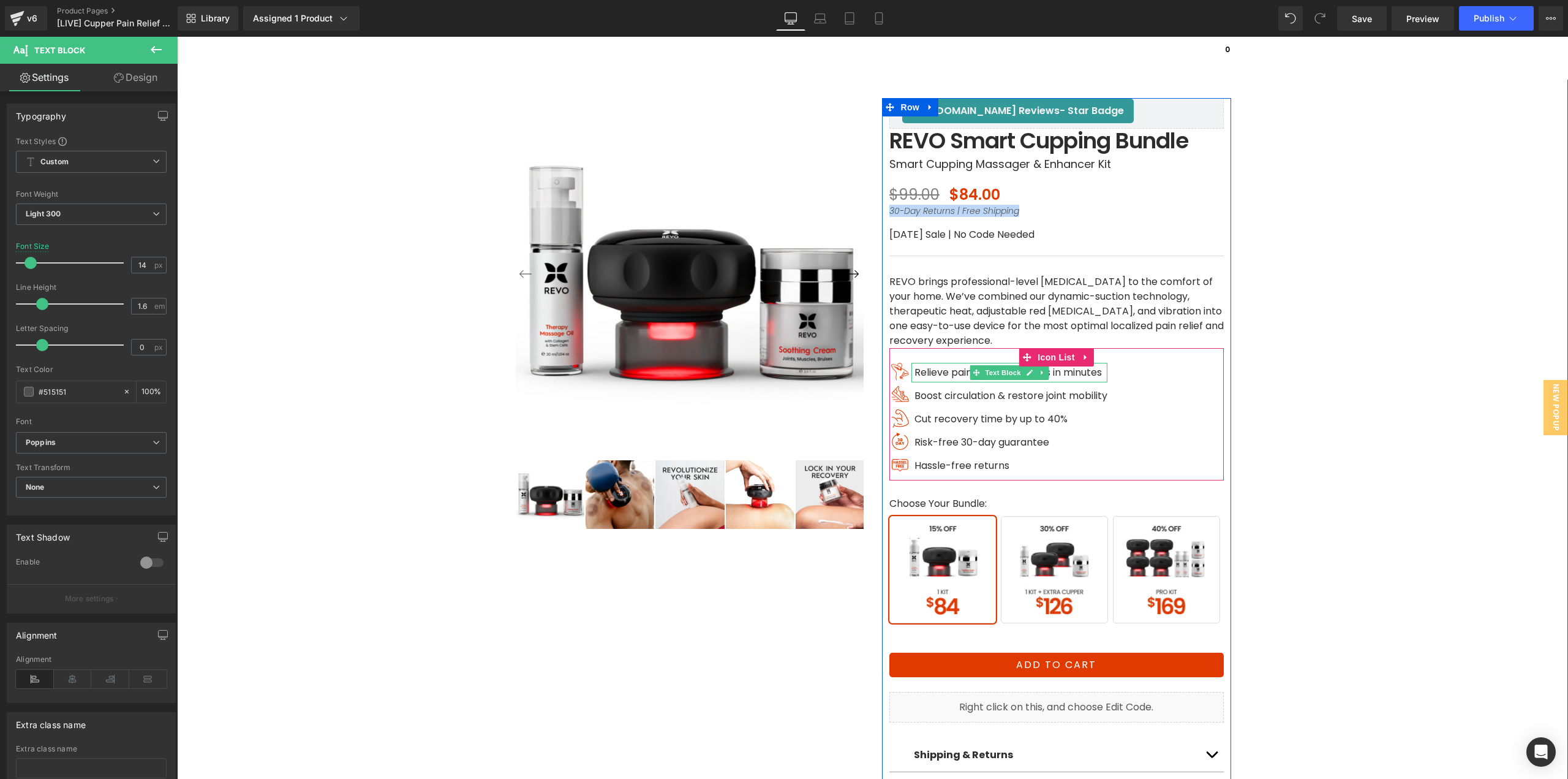
click at [1078, 375] on span "Relieve painful muscle knots in minutes" at bounding box center [1008, 372] width 188 height 14
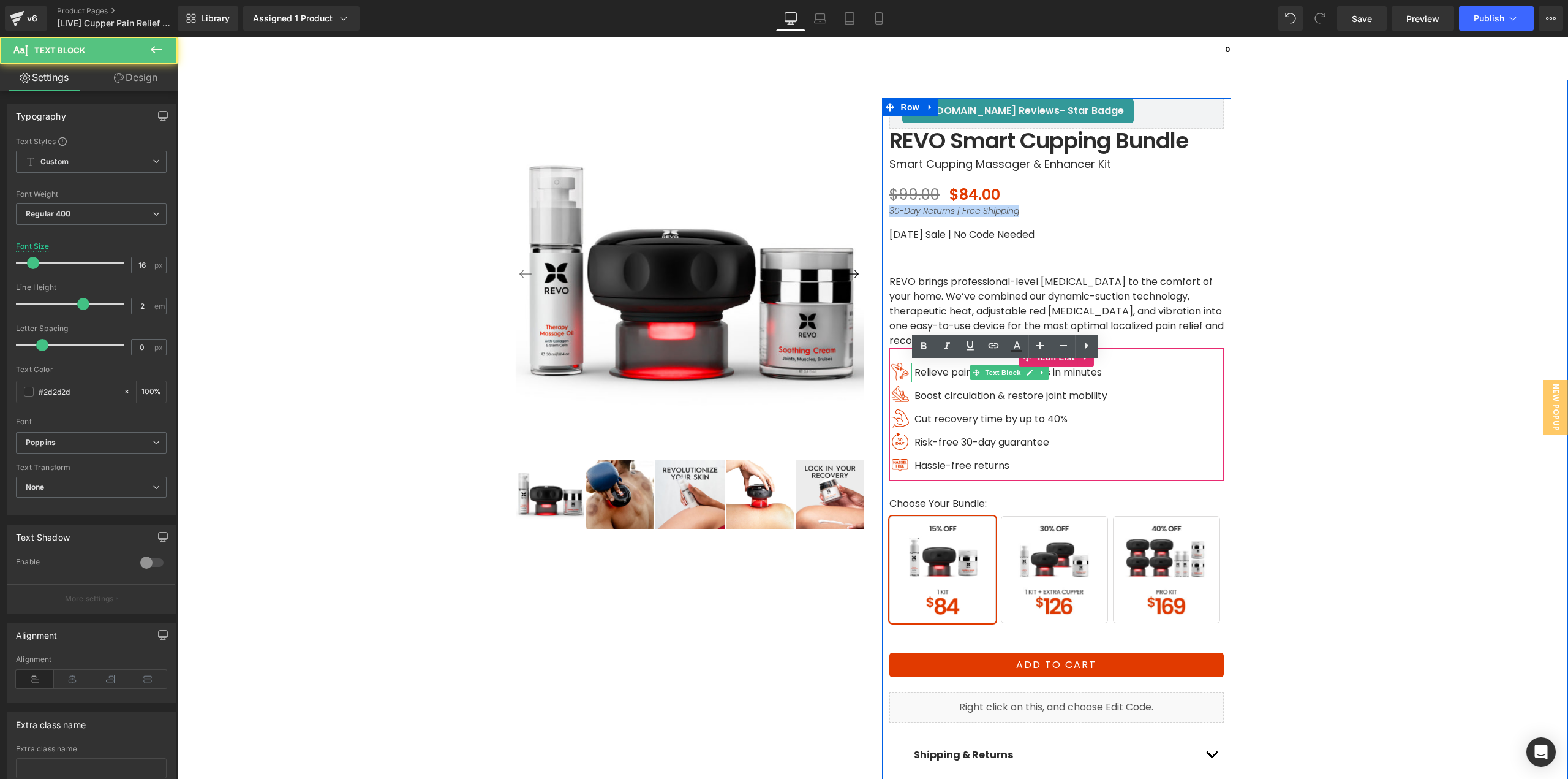
click at [1080, 373] on span "Relieve painful muscle knots in minutes" at bounding box center [1008, 372] width 188 height 14
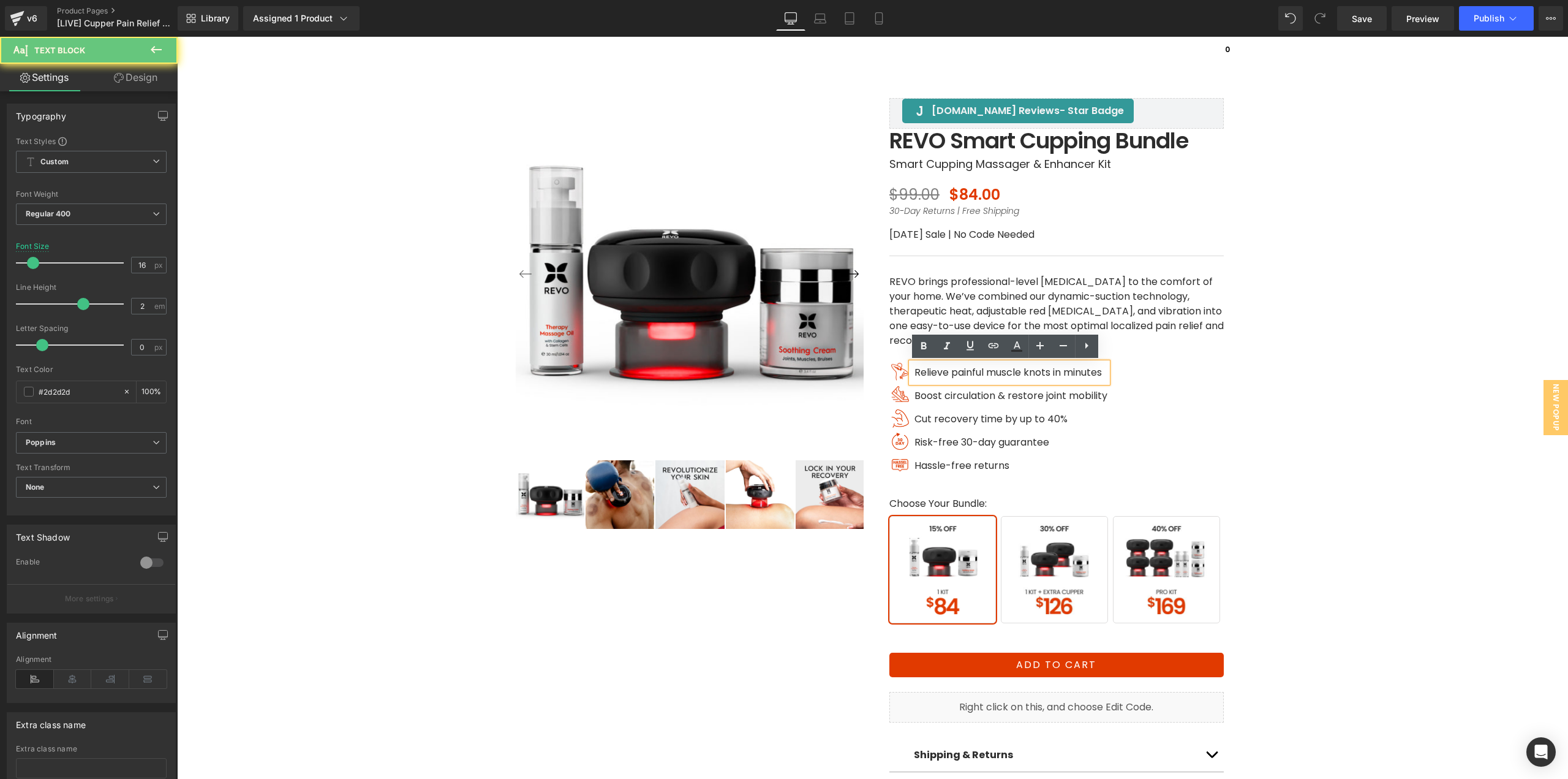
click at [1080, 373] on span "Relieve painful muscle knots in minutes" at bounding box center [1008, 372] width 188 height 14
click at [1300, 367] on div "‹ ›" at bounding box center [872, 436] width 1379 height 801
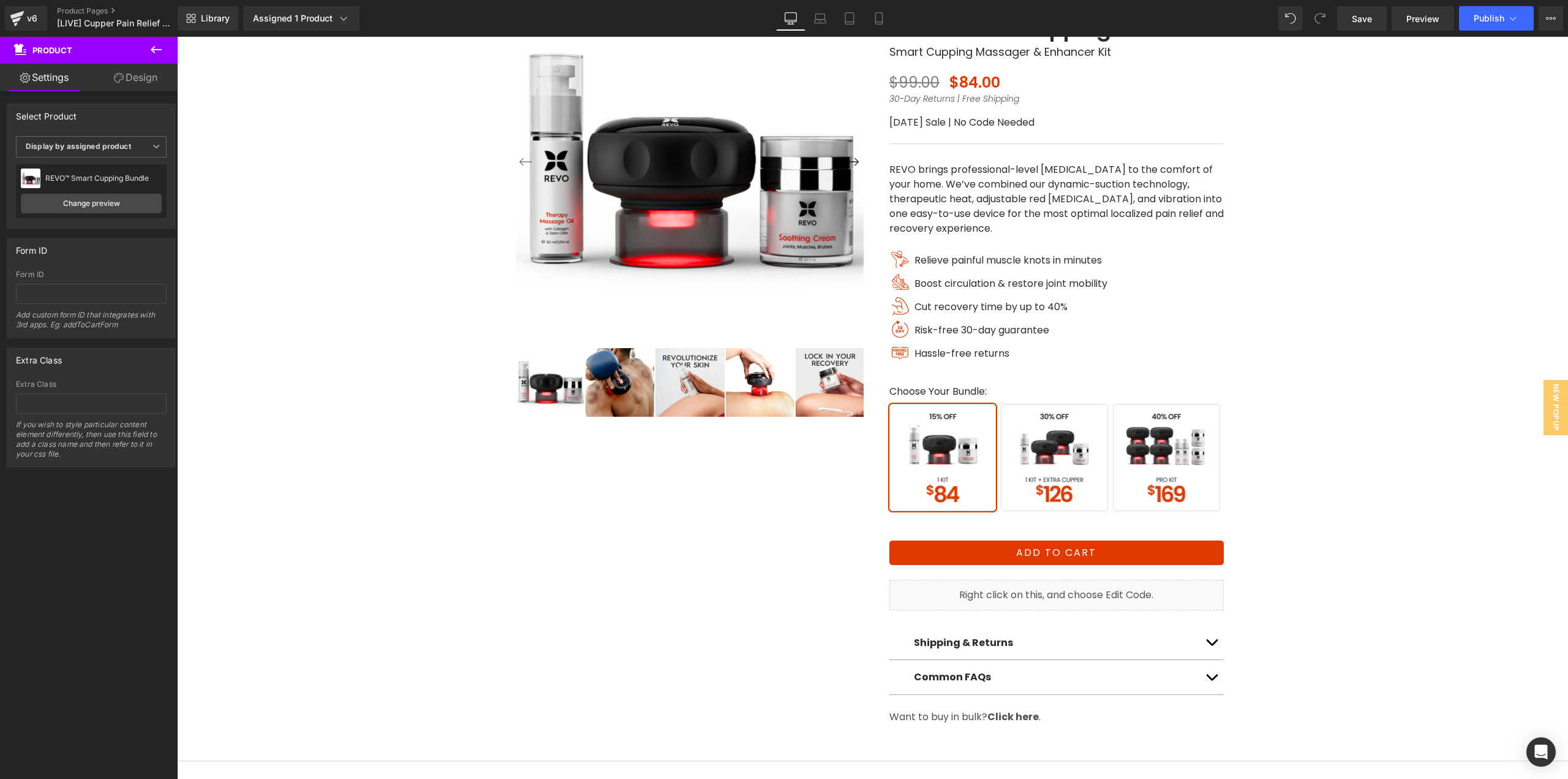
scroll to position [122, 0]
